Goal: Information Seeking & Learning: Learn about a topic

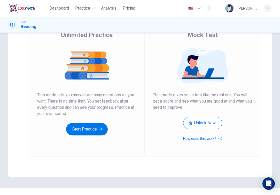
scroll to position [46, 0]
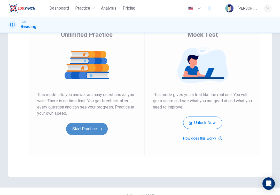
click at [96, 126] on button "Start Practice" at bounding box center [87, 129] width 42 height 12
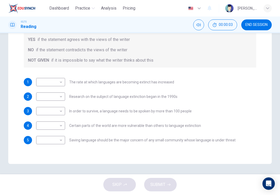
scroll to position [0, 0]
click at [61, 84] on body "Dashboard Practice Analysis Pricing English en ​ [PERSON_NAME] [PERSON_NAME] IE…" at bounding box center [140, 97] width 280 height 195
click at [61, 84] on div at bounding box center [140, 97] width 280 height 195
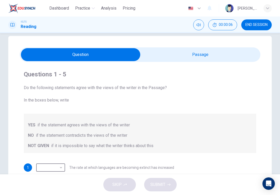
scroll to position [5, 0]
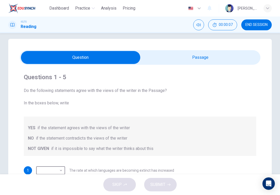
click at [177, 61] on input "checkbox" at bounding box center [81, 57] width 362 height 13
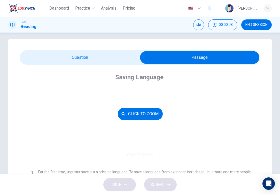
scroll to position [23, 0]
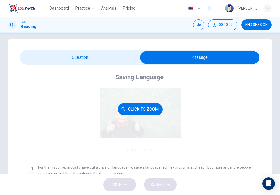
click at [135, 126] on div "Click to Zoom" at bounding box center [140, 108] width 225 height 89
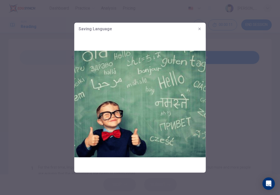
click at [199, 28] on icon "button" at bounding box center [200, 29] width 4 height 4
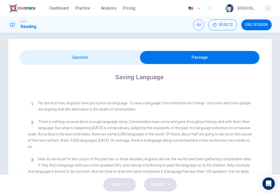
scroll to position [88, 0]
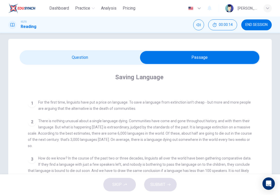
click at [106, 66] on div "Saving Language CLICK TO ZOOM Click to Zoom 1 For the first time, linguists hav…" at bounding box center [140, 173] width 241 height 216
click at [106, 61] on input "checkbox" at bounding box center [200, 57] width 362 height 13
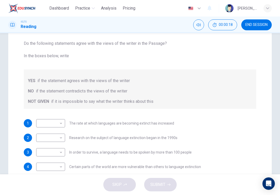
scroll to position [52, 0]
drag, startPoint x: 123, startPoint y: 123, endPoint x: 157, endPoint y: 122, distance: 34.2
click at [158, 122] on span "The rate at which languages are becoming extinct has increased" at bounding box center [121, 123] width 105 height 4
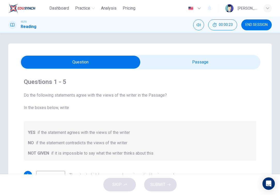
scroll to position [0, 0]
click at [166, 64] on input "checkbox" at bounding box center [81, 62] width 362 height 13
checkbox input "true"
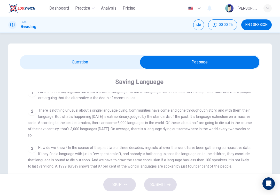
scroll to position [104, 0]
